Goal: Transaction & Acquisition: Purchase product/service

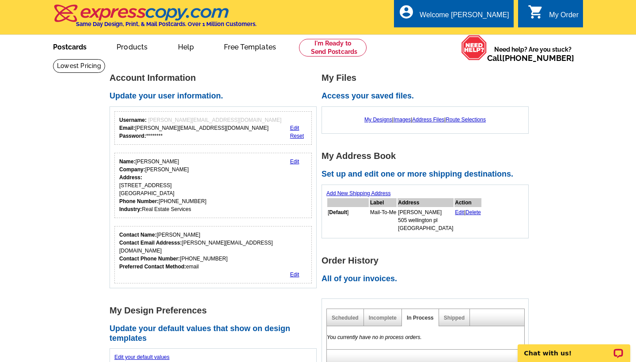
click at [84, 44] on link "Postcards" at bounding box center [70, 46] width 62 height 21
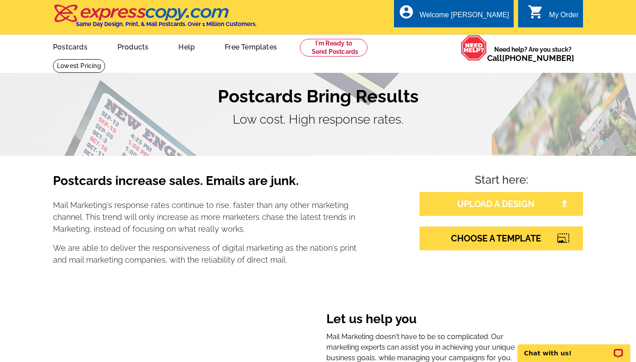
click at [502, 205] on link "UPLOAD A DESIGN" at bounding box center [501, 204] width 163 height 24
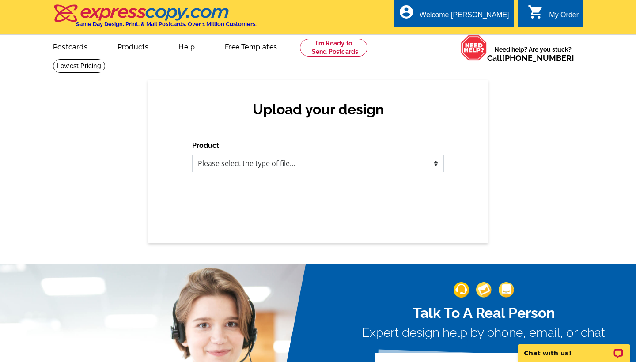
select select "1"
click at [548, 195] on div "Upload your design Product Please select the type of file... Postcards Business…" at bounding box center [318, 161] width 636 height 163
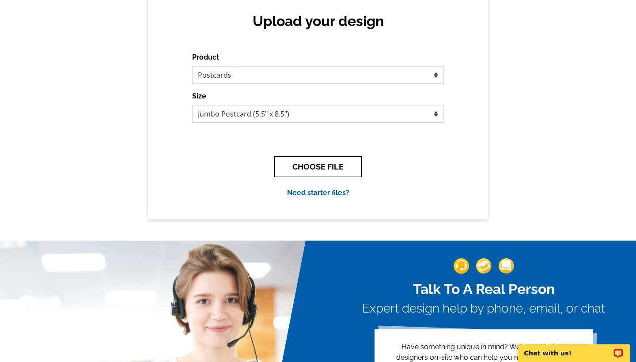
click at [327, 169] on button "CHOOSE FILE" at bounding box center [317, 166] width 87 height 21
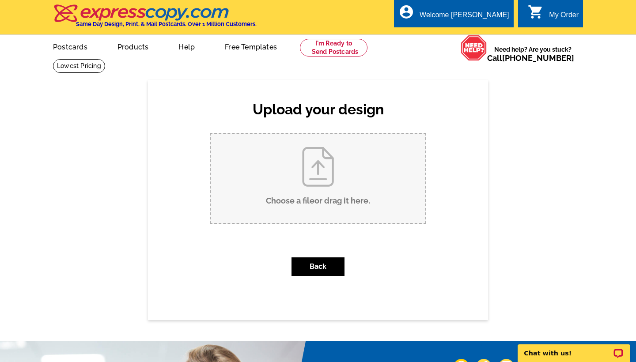
click at [319, 174] on input "Choose a file or drag it here ." at bounding box center [318, 178] width 215 height 89
type input "C:\fakepath\1746 Warbler Way SOLD Jumbo Postcard-3.pdf"
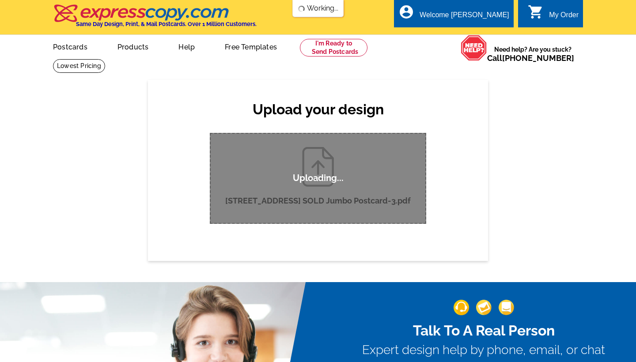
click at [599, 140] on div "Upload your design Product Please select the type of file... Postcards Business…" at bounding box center [318, 170] width 636 height 181
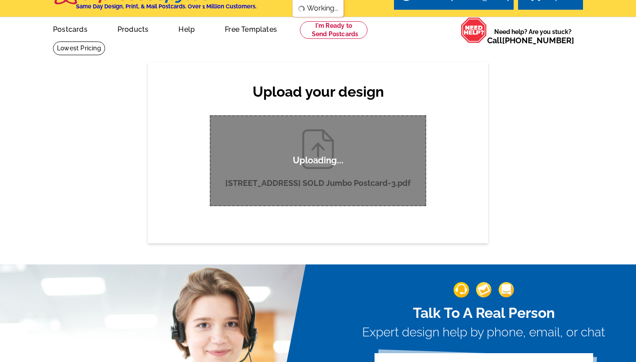
click at [602, 125] on div "Upload your design Product Please select the type of file... Postcards Business…" at bounding box center [318, 152] width 636 height 181
click at [556, 140] on div "Upload your design Product Please select the type of file... Postcards Business…" at bounding box center [318, 152] width 636 height 181
click at [557, 140] on div "Upload your design Product Please select the type of file... Postcards Business…" at bounding box center [318, 152] width 636 height 181
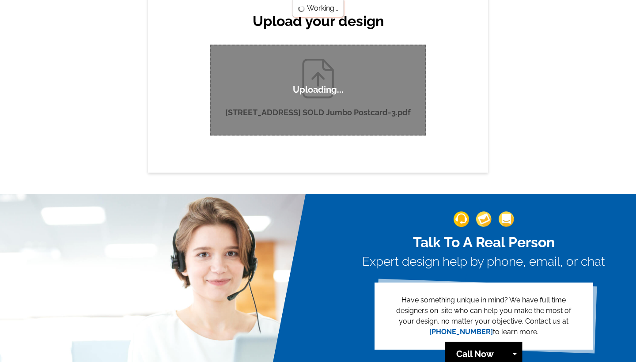
scroll to position [71, 0]
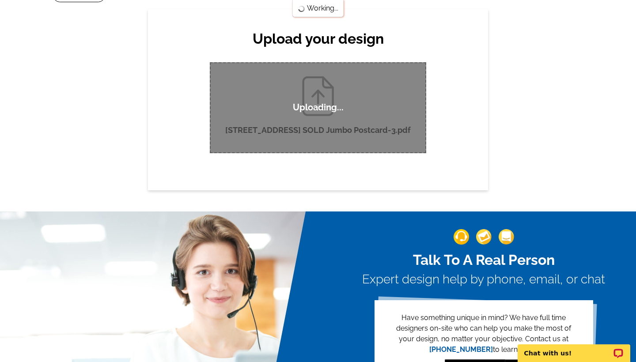
click at [587, 124] on div "Upload your design Product Please select the type of file... Postcards Business…" at bounding box center [318, 99] width 636 height 181
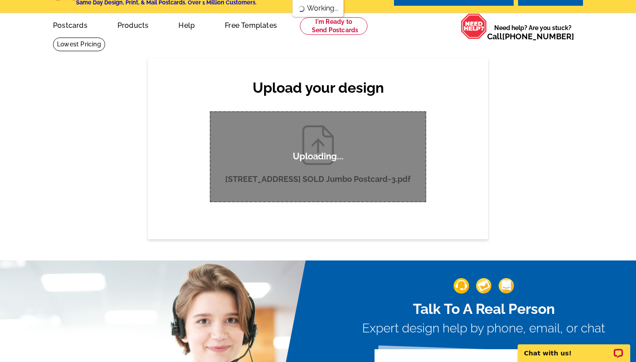
scroll to position [0, 0]
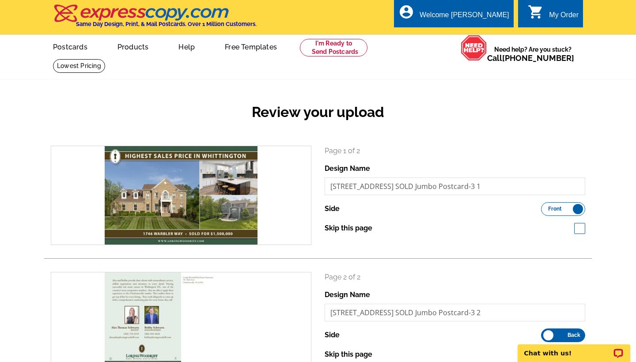
click at [636, 112] on div "Review your upload search Page 1 of 2 Design Name 1746 Warbler Way SOLD Jumbo P…" at bounding box center [318, 256] width 636 height 352
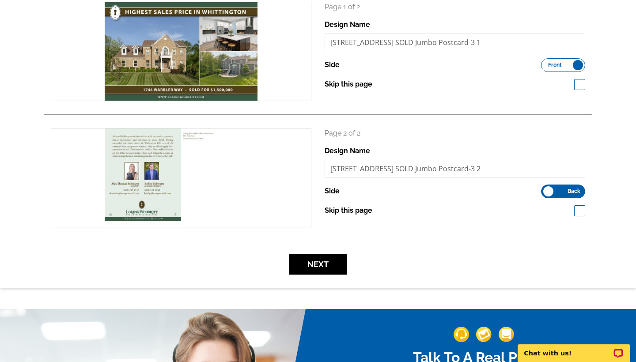
scroll to position [156, 0]
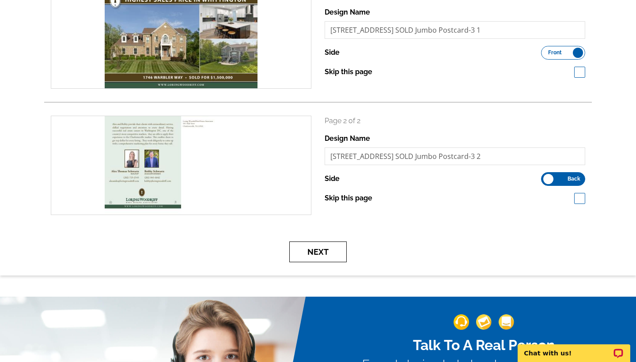
click at [326, 246] on button "Next" at bounding box center [317, 252] width 57 height 21
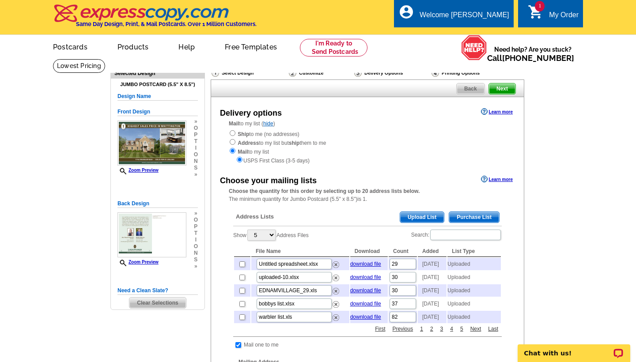
click at [507, 290] on div "Choose your mailing lists Learn more Choose the quantity for this order by sele…" at bounding box center [367, 358] width 313 height 368
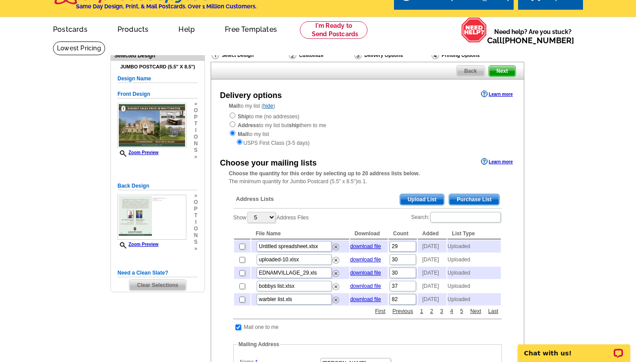
scroll to position [35, 0]
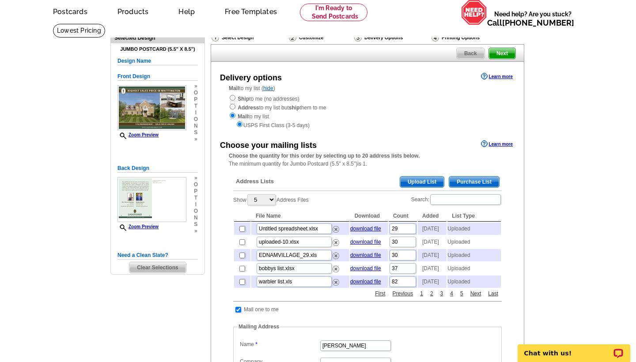
click at [241, 288] on td at bounding box center [242, 282] width 16 height 12
click at [241, 285] on input "checkbox" at bounding box center [242, 282] width 6 height 6
checkbox input "true"
click at [610, 274] on main "Need Help? call [PHONE_NUMBER], chat with support, or have our designers make s…" at bounding box center [318, 311] width 636 height 577
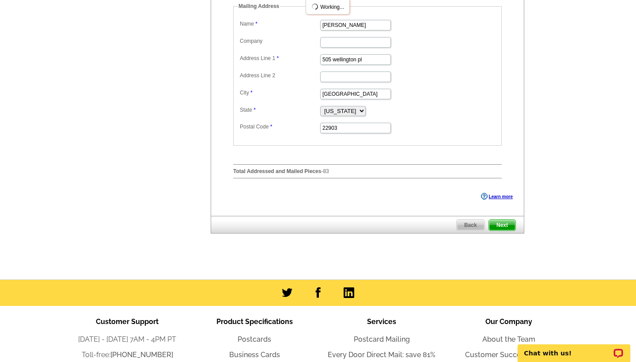
scroll to position [370, 0]
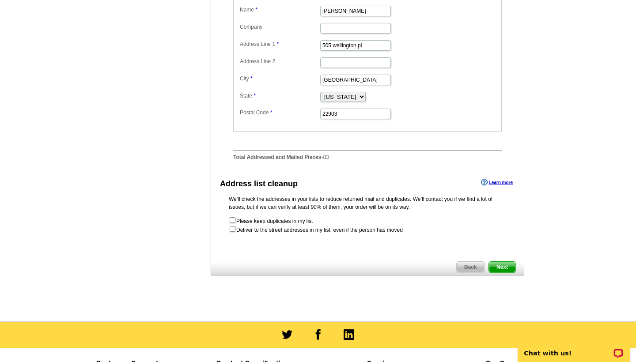
click at [502, 224] on div "We’ll check the addresses in your lists to reduce returned mail and duplicates.…" at bounding box center [367, 214] width 313 height 39
click at [508, 273] on span "Next" at bounding box center [502, 267] width 27 height 11
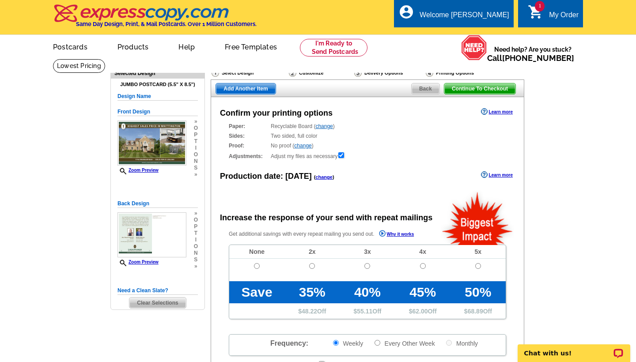
radio input "false"
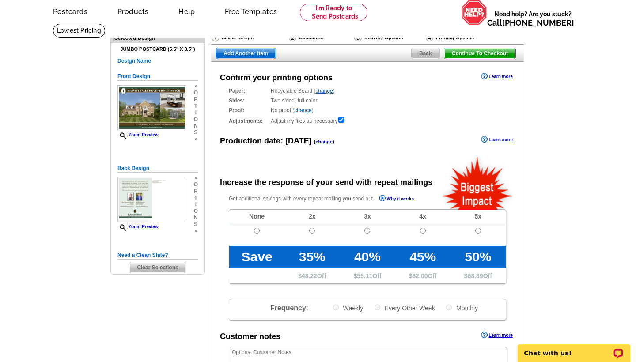
scroll to position [53, 0]
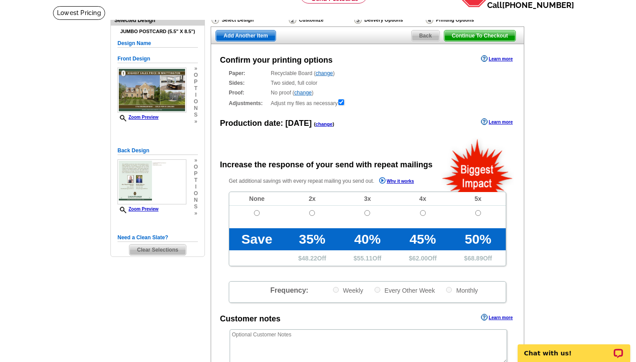
click at [612, 178] on main "Need Help? call [PHONE_NUMBER], chat with support, or have our designers make s…" at bounding box center [318, 246] width 636 height 480
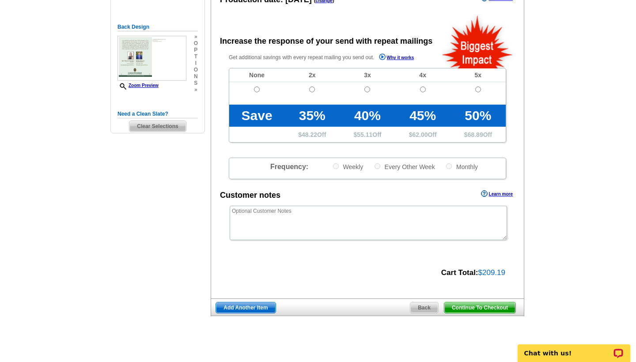
scroll to position [212, 0]
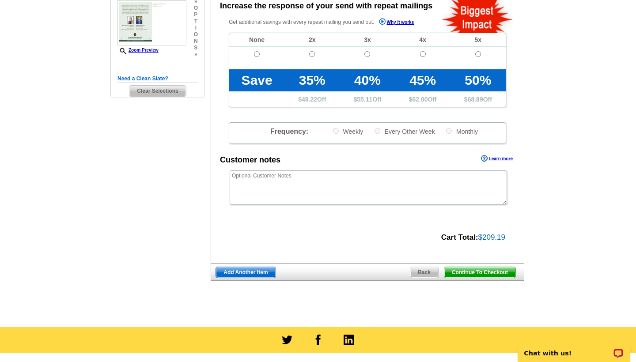
click at [500, 269] on span "Continue To Checkout" at bounding box center [479, 272] width 71 height 11
click at [254, 52] on input "radio" at bounding box center [257, 54] width 6 height 6
radio input "true"
click at [530, 206] on div "Need Help? call 800-260-5887, chat with support, or have our designers make som…" at bounding box center [318, 83] width 424 height 472
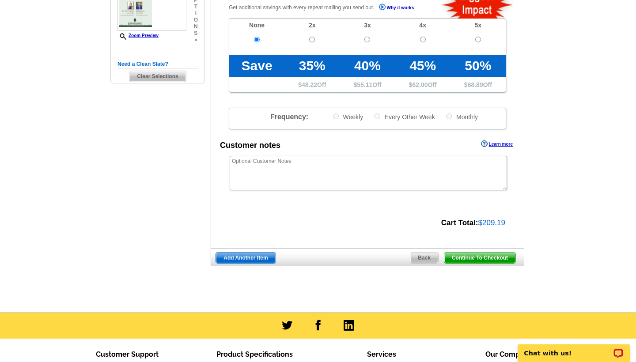
click at [581, 313] on div at bounding box center [318, 326] width 636 height 26
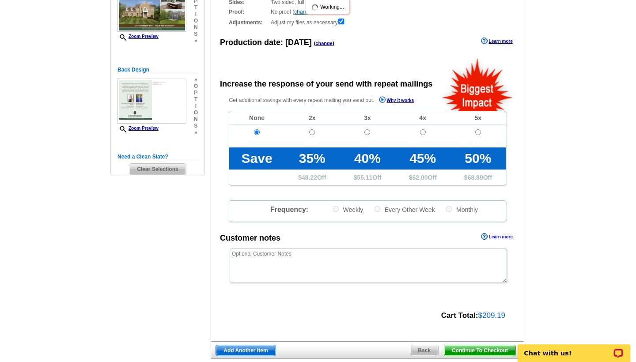
scroll to position [135, 0]
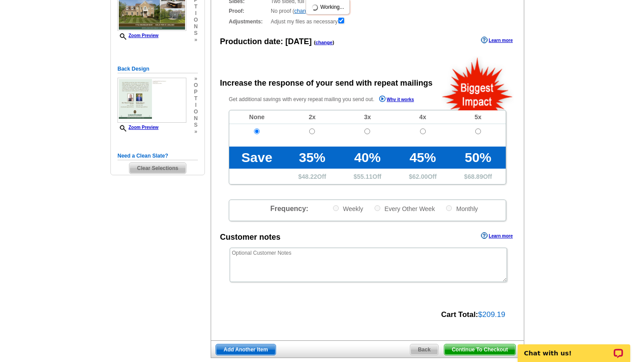
click at [590, 233] on main "Need Help? call 800-260-5887, chat with support, or have our designers make som…" at bounding box center [318, 164] width 636 height 480
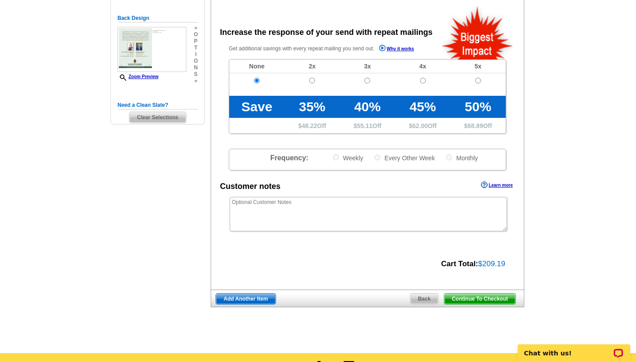
scroll to position [188, 0]
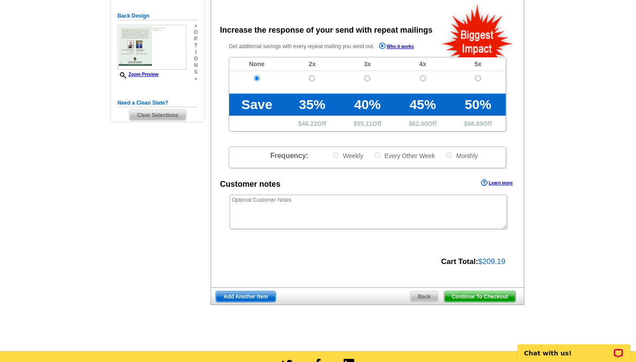
click at [489, 296] on span "Continue To Checkout" at bounding box center [479, 297] width 71 height 11
click at [488, 295] on span "Continue To Checkout" at bounding box center [479, 297] width 71 height 11
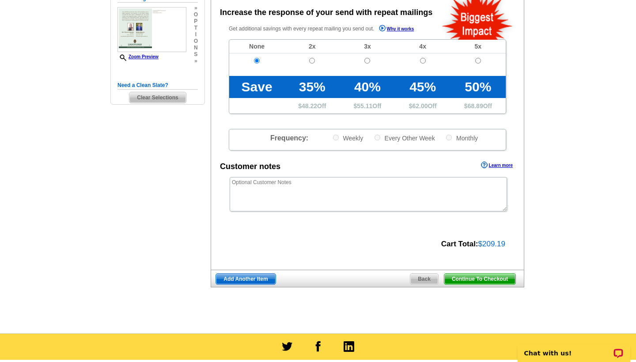
click at [469, 296] on div "Need Help? call 800-260-5887, chat with support, or have our designers make som…" at bounding box center [318, 89] width 424 height 472
click at [593, 247] on main "Need Help? call 800-260-5887, chat with support, or have our designers make som…" at bounding box center [318, 93] width 636 height 480
click at [580, 132] on main "Need Help? call 800-260-5887, chat with support, or have our designers make som…" at bounding box center [318, 93] width 636 height 480
click at [554, 144] on main "Need Help? call 800-260-5887, chat with support, or have our designers make som…" at bounding box center [318, 93] width 636 height 480
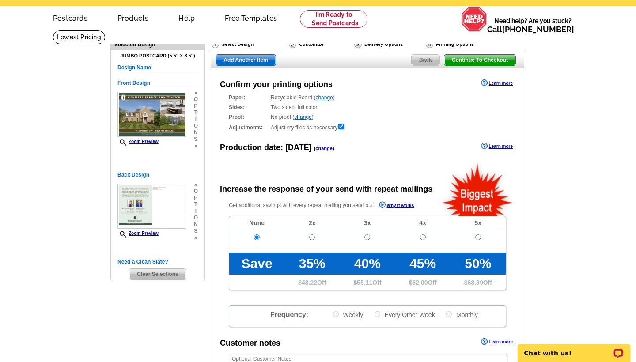
scroll to position [0, 0]
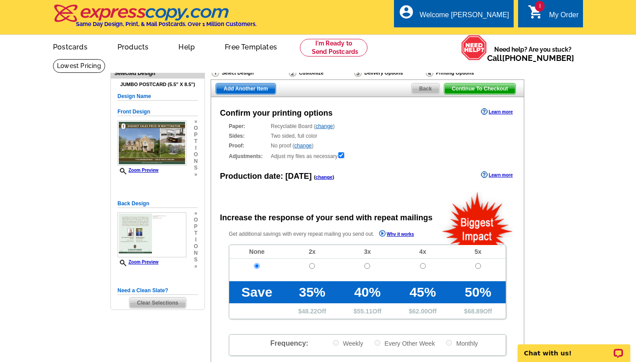
click at [491, 90] on span "Continue To Checkout" at bounding box center [479, 88] width 71 height 11
click at [614, 152] on main "Need Help? call 800-260-5887, chat with support, or have our designers make som…" at bounding box center [318, 299] width 636 height 480
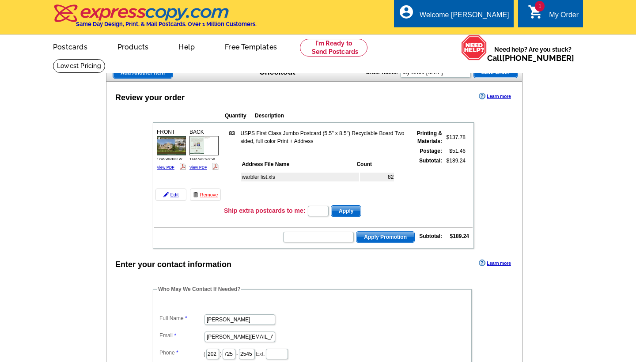
click at [324, 211] on input "text" at bounding box center [318, 211] width 21 height 11
click at [320, 208] on input "text" at bounding box center [318, 211] width 21 height 11
click at [312, 213] on input "text" at bounding box center [318, 211] width 21 height 11
type input "E3025"
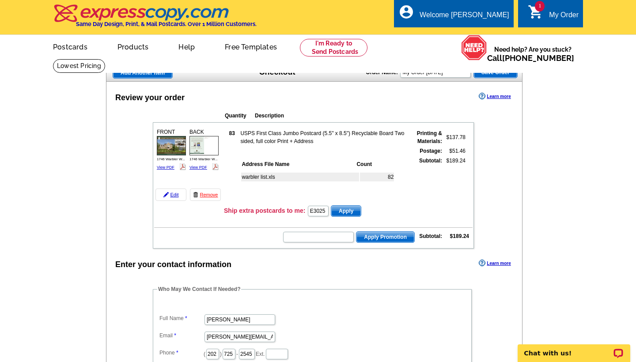
click at [348, 210] on span "Apply" at bounding box center [346, 211] width 30 height 11
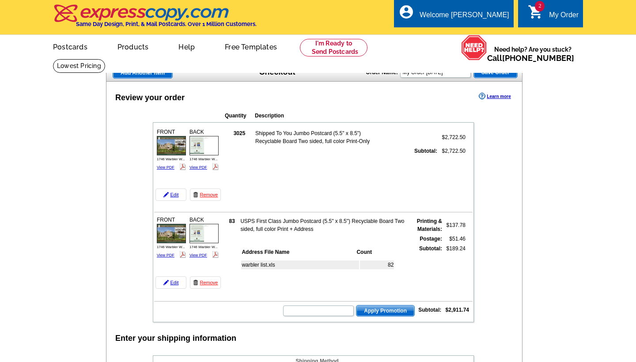
scroll to position [18, 0]
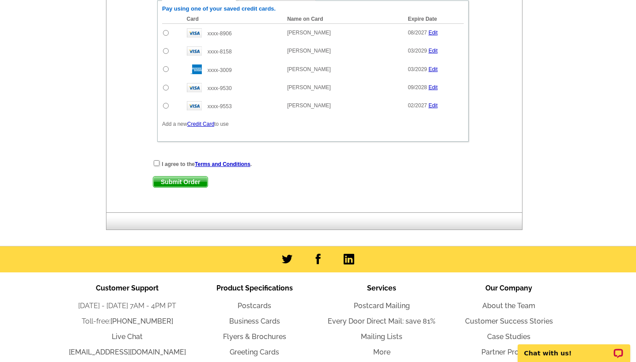
scroll to position [705, 0]
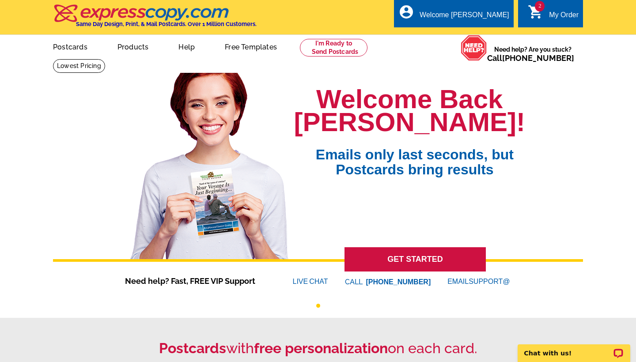
click at [559, 16] on div "My Order" at bounding box center [564, 17] width 30 height 12
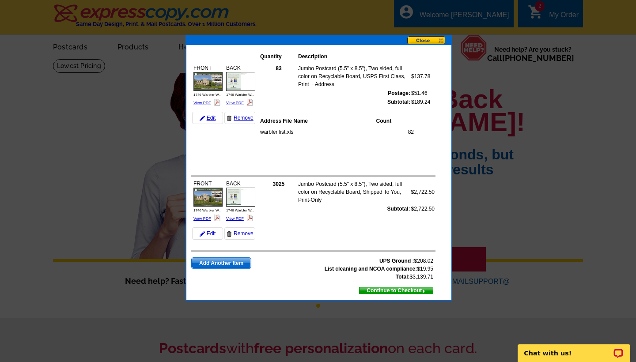
click at [355, 210] on td "Subtotal:" at bounding box center [354, 209] width 113 height 9
click at [244, 234] on link "Remove" at bounding box center [239, 233] width 31 height 12
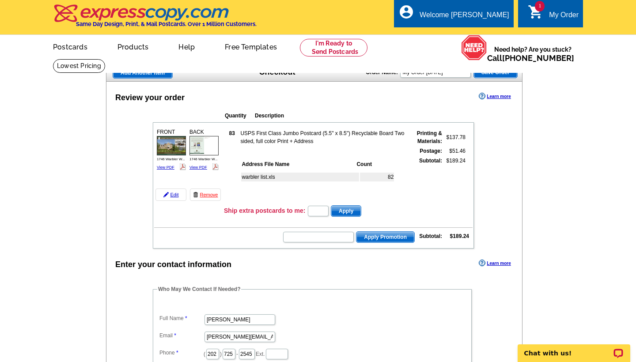
click at [313, 213] on form "Apply" at bounding box center [334, 211] width 55 height 12
click at [319, 237] on input "text" at bounding box center [318, 237] width 71 height 11
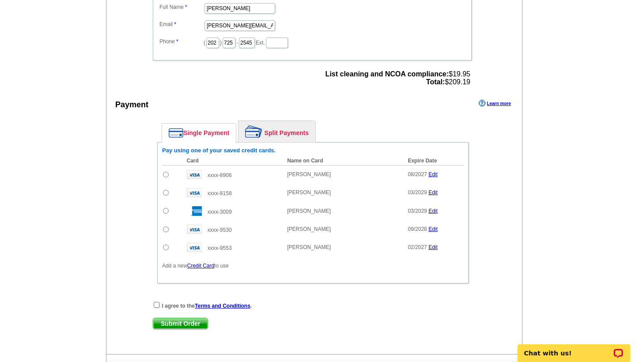
scroll to position [310, 0]
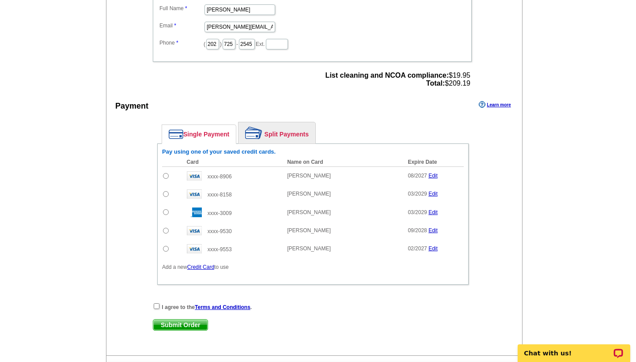
click at [154, 306] on input "checkbox" at bounding box center [157, 306] width 6 height 6
checkbox input "true"
click at [166, 193] on input "radio" at bounding box center [166, 194] width 6 height 6
radio input "true"
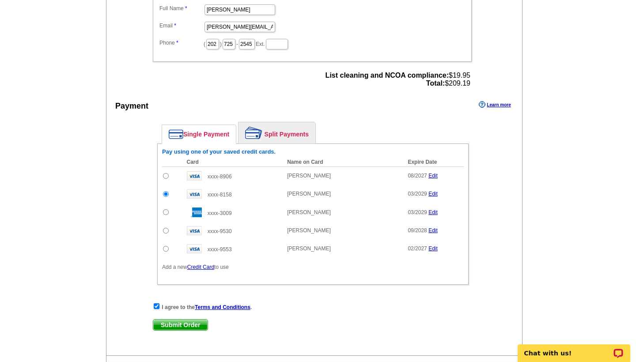
click at [360, 316] on div "I agree to the Terms and Conditions . Submit Order Submit Order" at bounding box center [313, 321] width 320 height 36
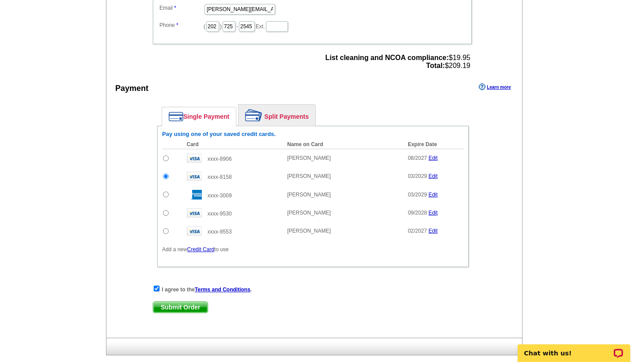
scroll to position [345, 0]
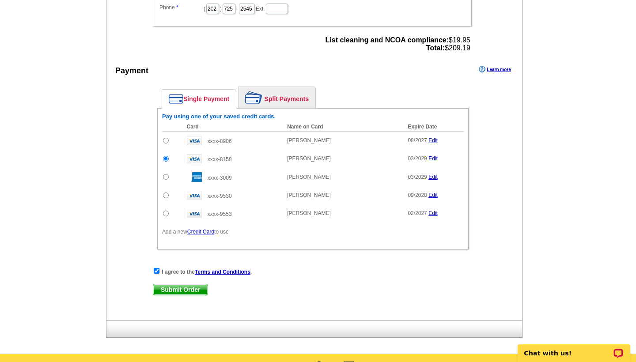
click at [182, 289] on span "Submit Order" at bounding box center [180, 289] width 54 height 11
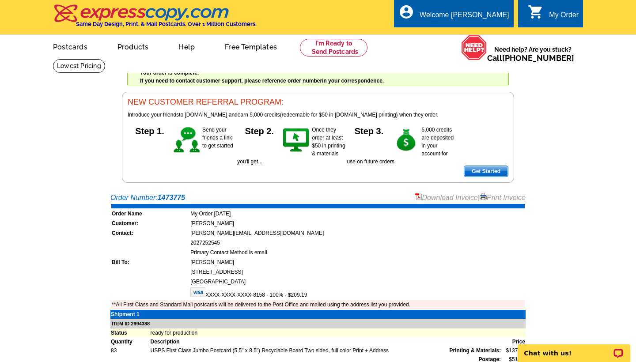
click at [575, 142] on div "Welcome back [PERSON_NAME] My Account Logout local_phone Same Day Design, Print…" at bounding box center [318, 91] width 636 height 183
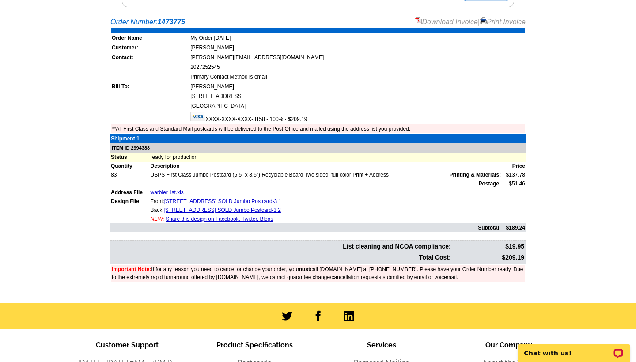
scroll to position [194, 0]
